Goal: Understand process/instructions

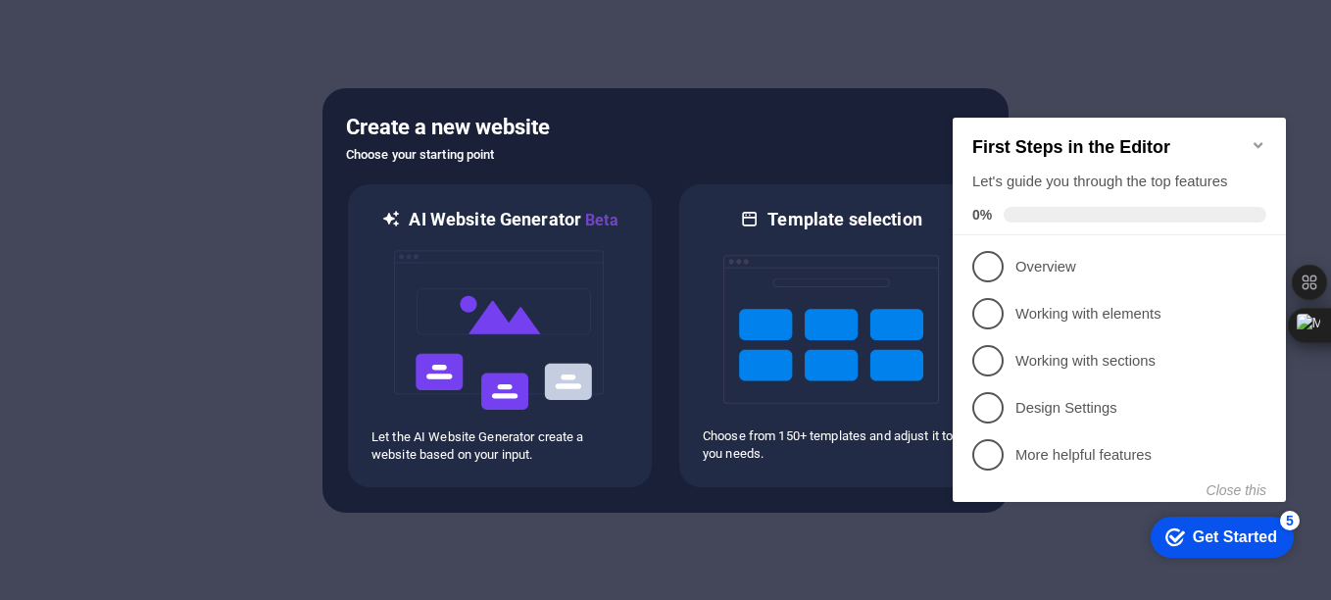
click at [802, 38] on div at bounding box center [665, 300] width 1331 height 600
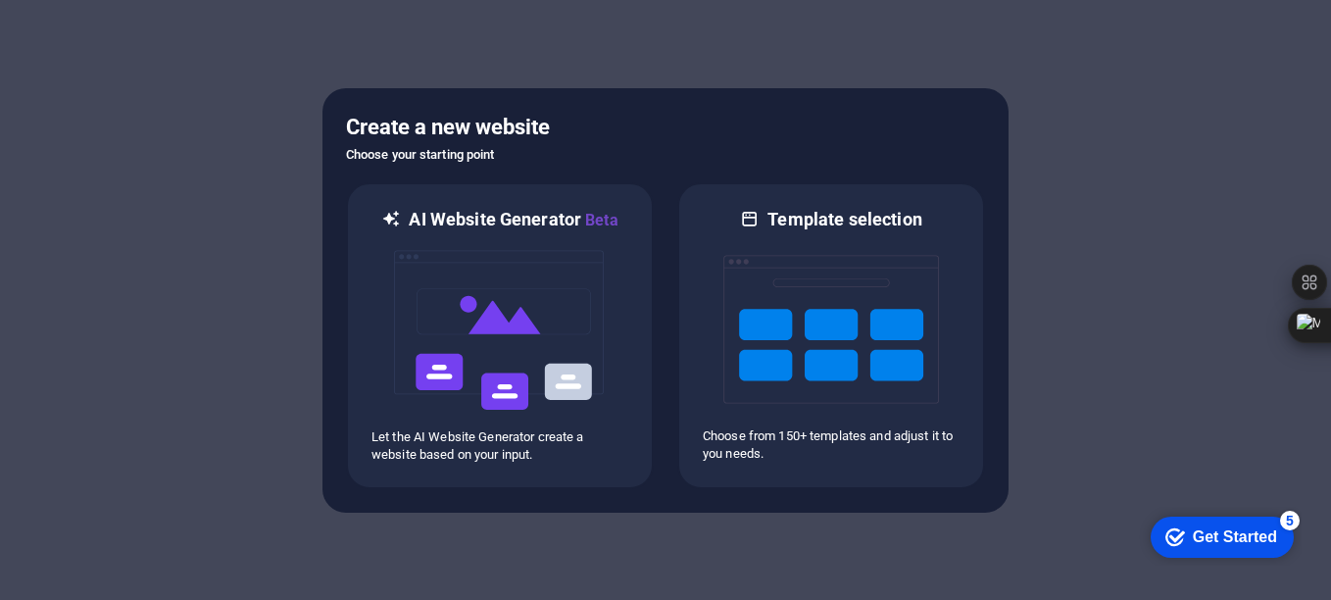
click at [1207, 538] on div "Get Started" at bounding box center [1235, 537] width 84 height 18
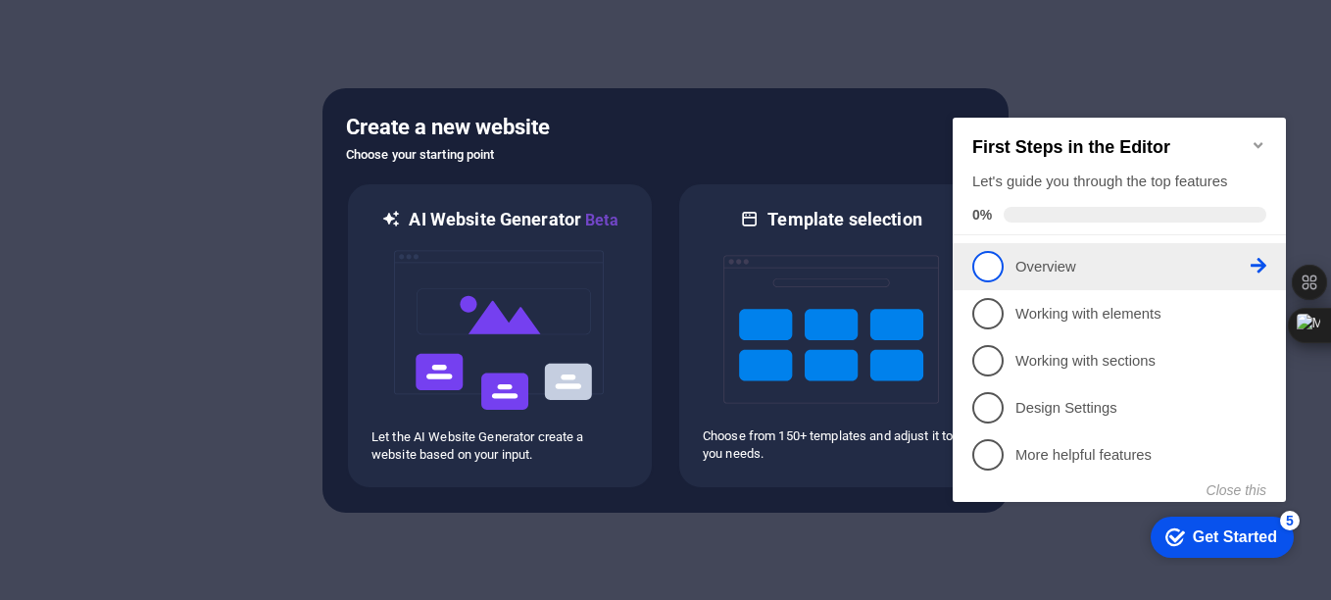
click at [1012, 260] on link "1 Overview - incomplete" at bounding box center [1120, 266] width 294 height 31
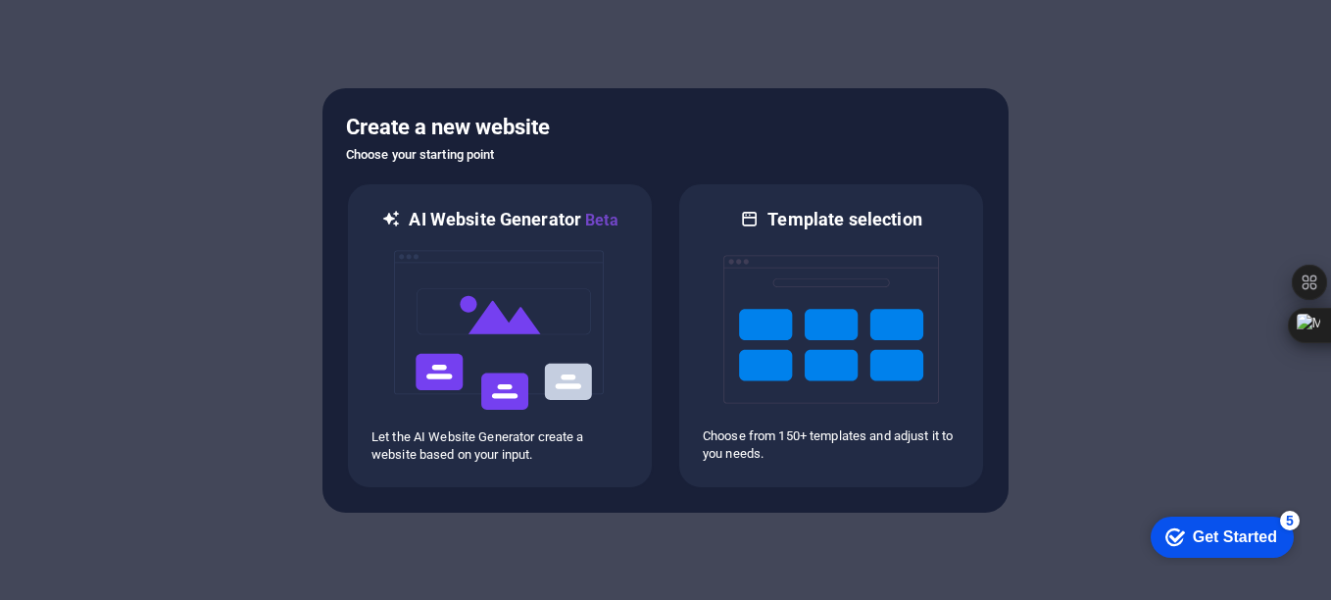
click at [1222, 534] on div "Get Started" at bounding box center [1235, 537] width 84 height 18
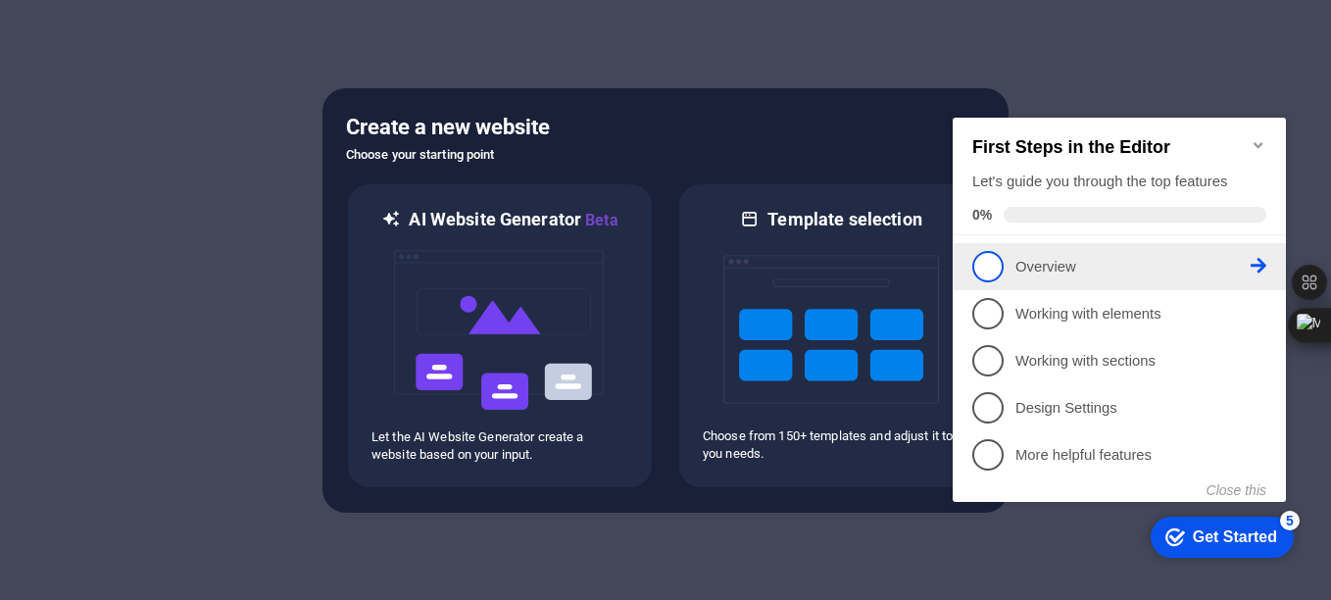
click at [990, 262] on span "1" at bounding box center [988, 266] width 31 height 31
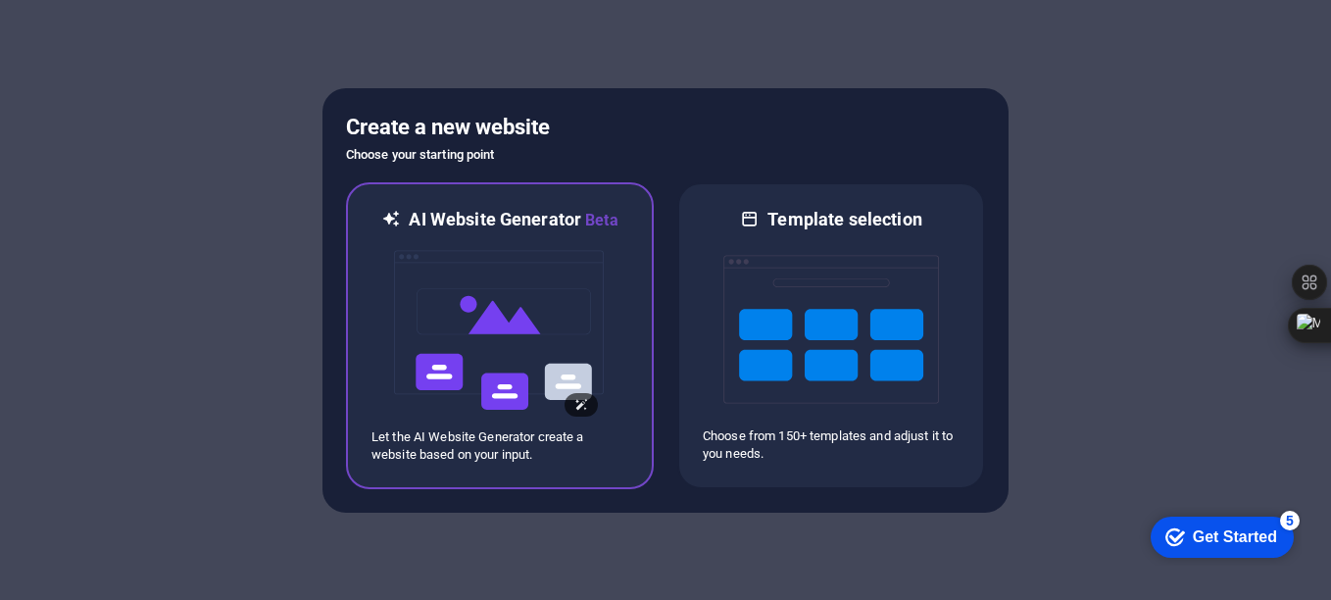
click at [481, 331] on img at bounding box center [500, 330] width 216 height 196
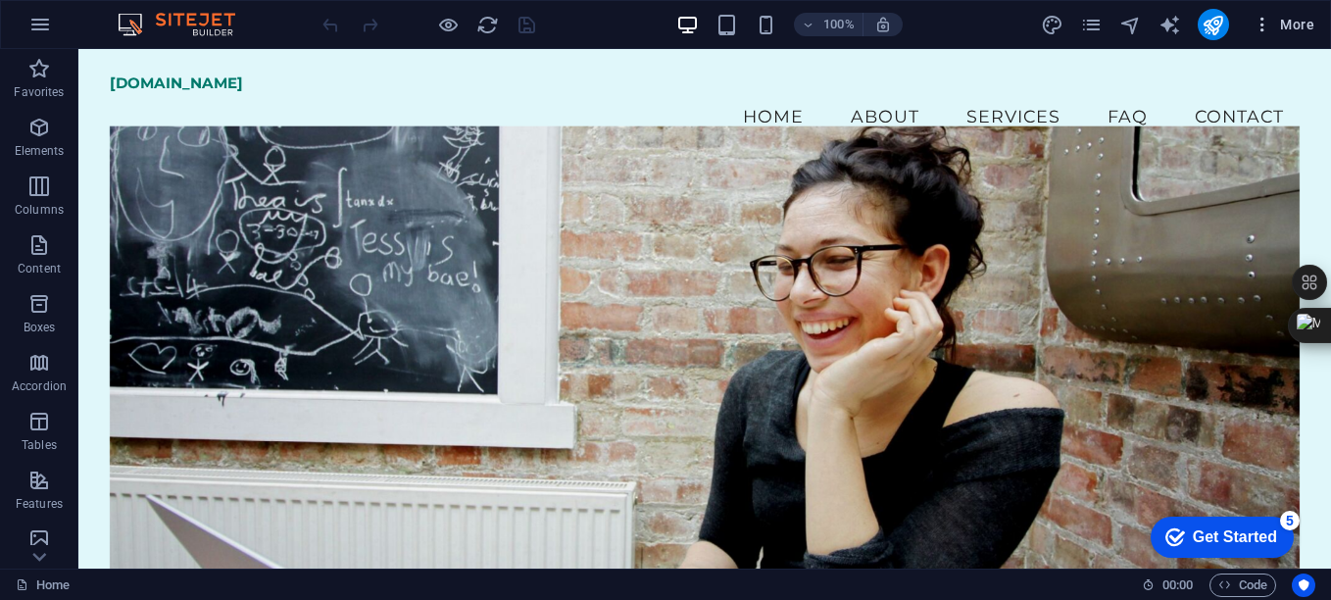
click at [1293, 25] on span "More" at bounding box center [1284, 25] width 62 height 20
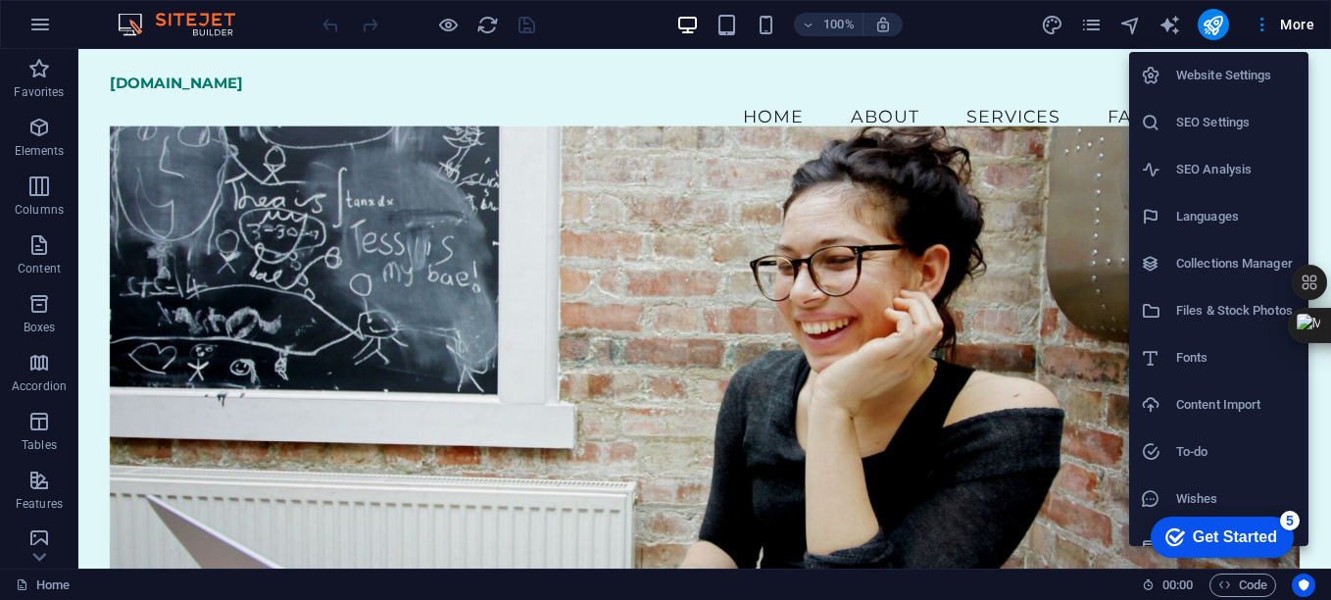
click at [37, 21] on div at bounding box center [665, 300] width 1331 height 600
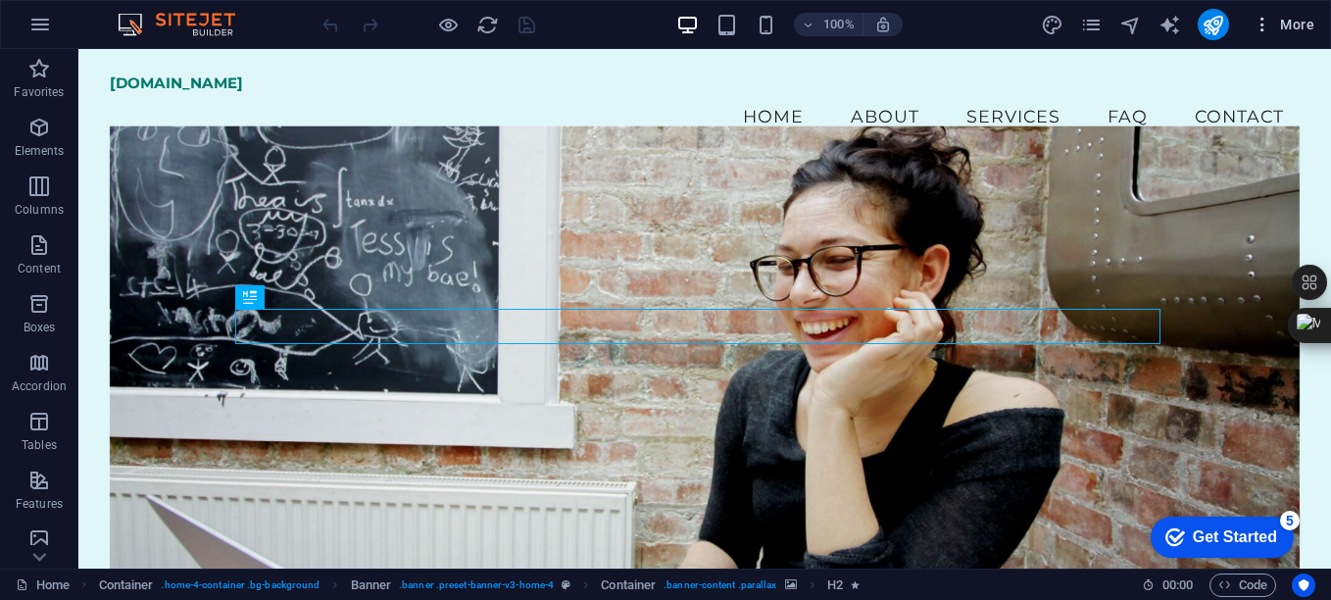
click at [1262, 25] on icon "button" at bounding box center [1263, 25] width 20 height 20
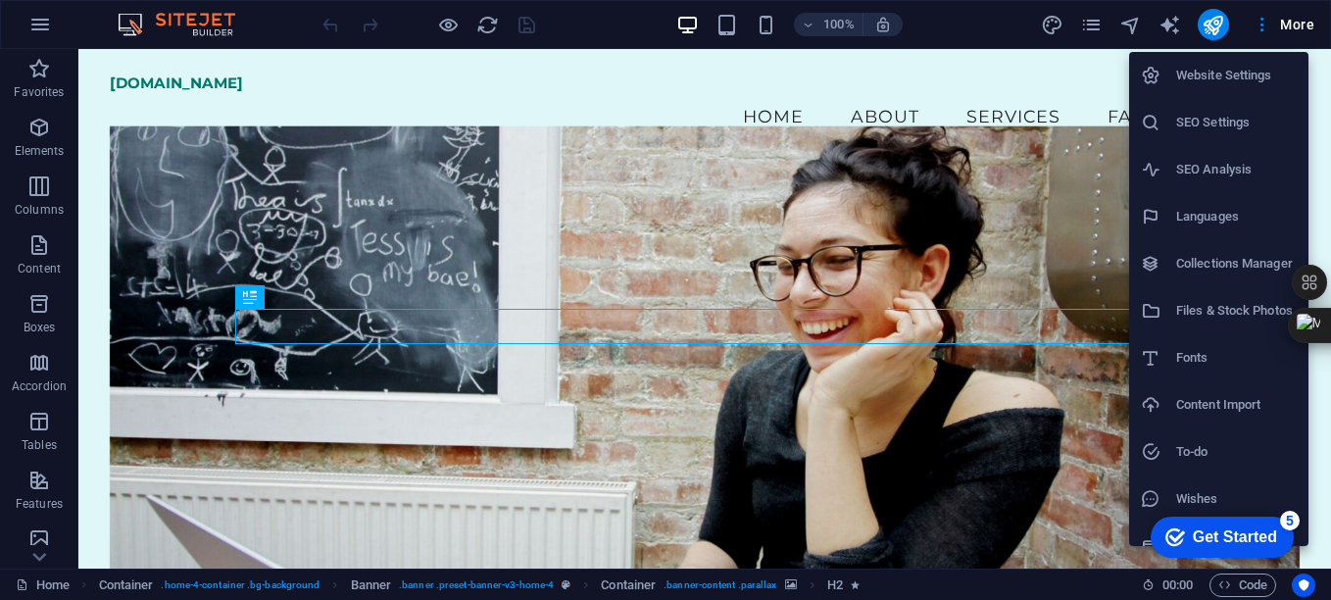
click at [1078, 19] on div at bounding box center [665, 300] width 1331 height 600
